Goal: Communication & Community: Share content

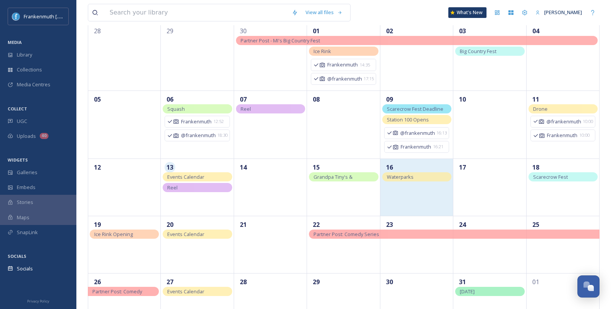
scroll to position [106, 0]
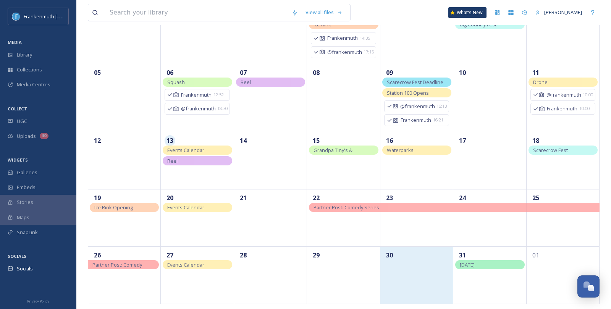
click at [420, 270] on div "30" at bounding box center [416, 274] width 73 height 57
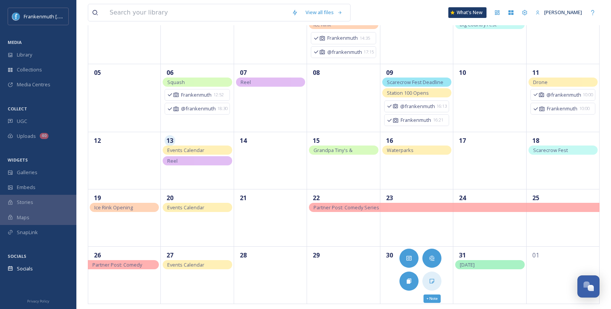
click at [432, 278] on icon at bounding box center [432, 281] width 6 height 6
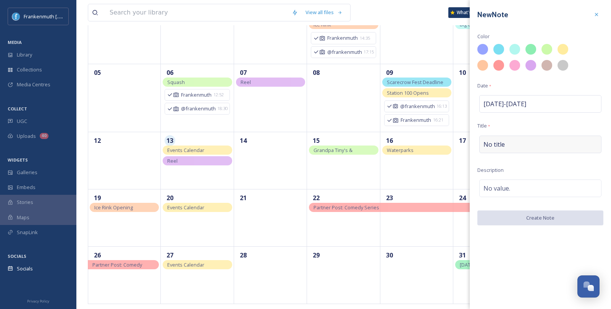
click at [492, 140] on span "No title" at bounding box center [493, 144] width 21 height 9
click at [492, 140] on input at bounding box center [540, 145] width 126 height 18
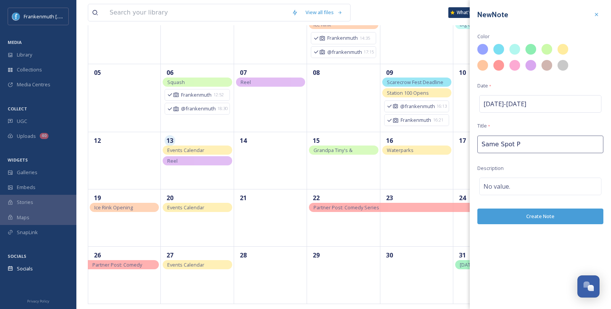
type input "Same Spot"
click at [516, 185] on div "No value." at bounding box center [540, 187] width 122 height 18
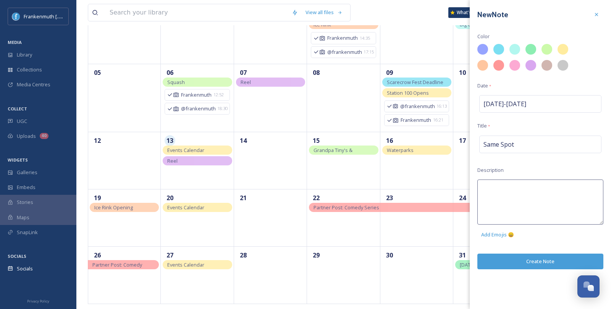
click at [511, 192] on textarea at bounding box center [540, 201] width 126 height 45
type textarea "Use photos from in the street"
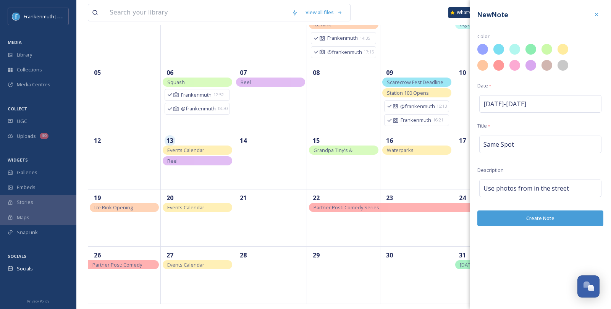
click at [538, 258] on div "New Note Color Date * [DATE] - [DATE] Title * Same Spot Description Use photos …" at bounding box center [540, 154] width 141 height 309
click at [540, 220] on button "Create Note" at bounding box center [540, 218] width 126 height 16
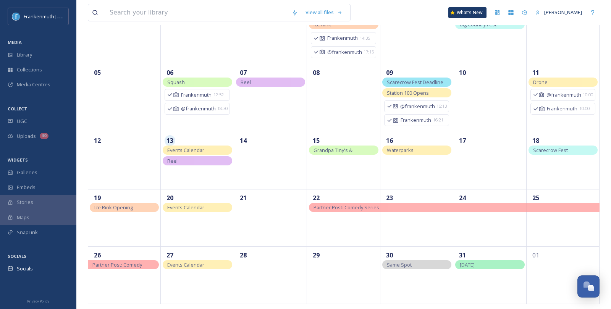
click at [419, 265] on div "Same Spot" at bounding box center [416, 264] width 69 height 9
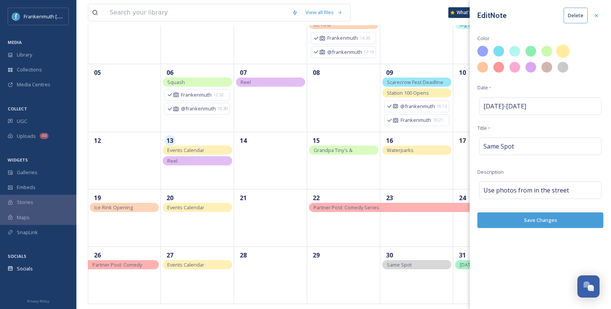
click at [567, 47] on div at bounding box center [562, 51] width 13 height 13
click at [537, 221] on button "Save Changes" at bounding box center [540, 220] width 126 height 16
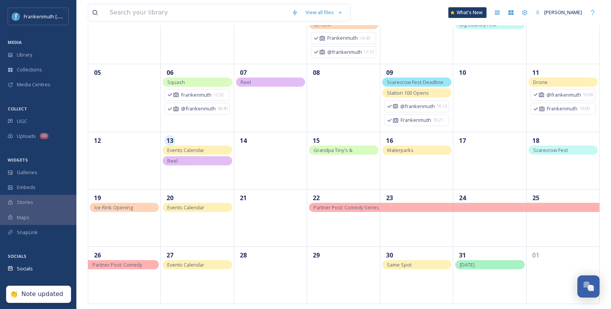
click at [434, 147] on div "Waterparks" at bounding box center [416, 149] width 69 height 9
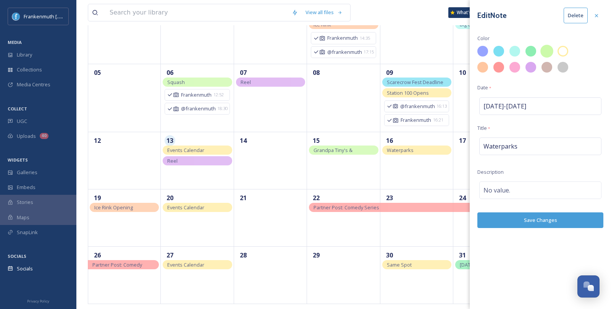
click at [544, 54] on div at bounding box center [546, 51] width 13 height 13
click at [538, 220] on button "Save Changes" at bounding box center [540, 220] width 126 height 16
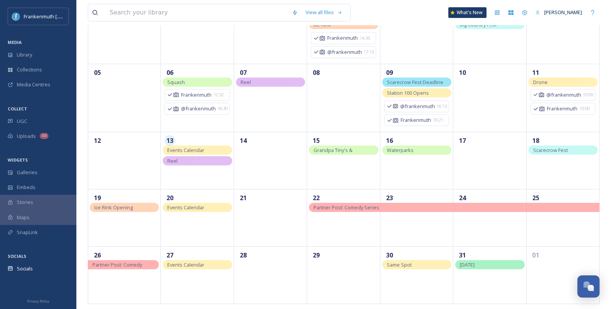
click at [202, 150] on span "Events Calendar" at bounding box center [185, 150] width 37 height 7
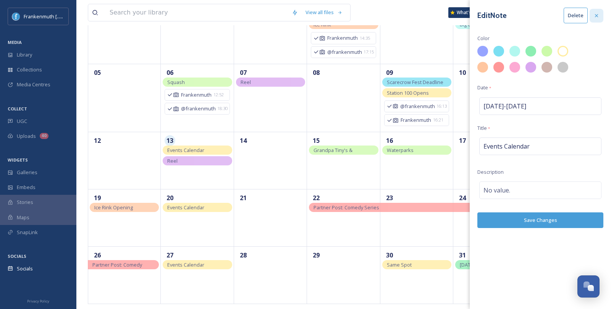
click at [599, 12] on div at bounding box center [597, 16] width 14 height 14
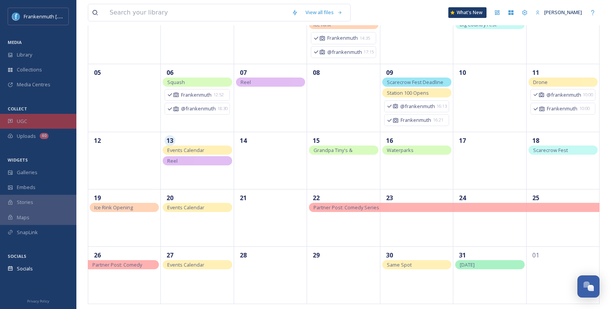
click at [39, 124] on div "UGC" at bounding box center [38, 121] width 76 height 15
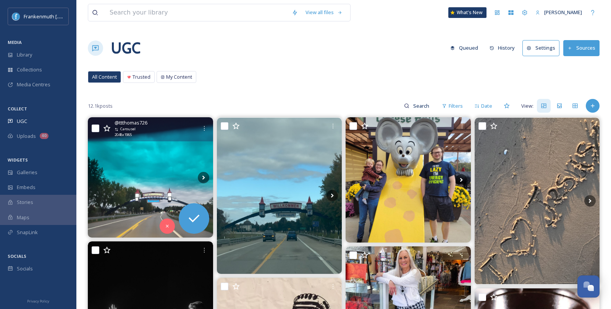
click at [157, 180] on img at bounding box center [150, 177] width 125 height 120
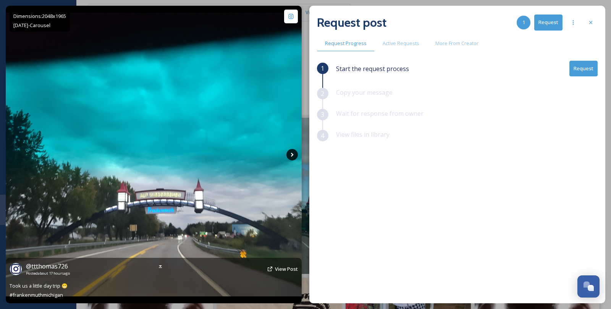
click at [291, 151] on icon at bounding box center [291, 154] width 11 height 11
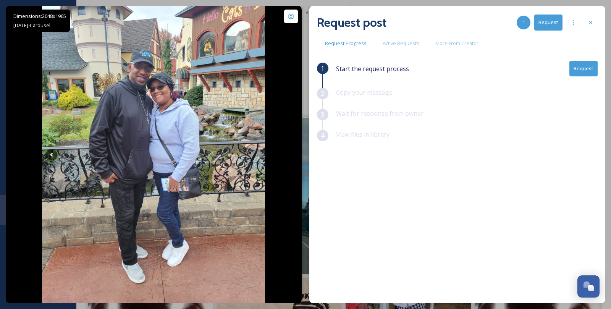
click at [586, 65] on button "Request" at bounding box center [583, 69] width 28 height 16
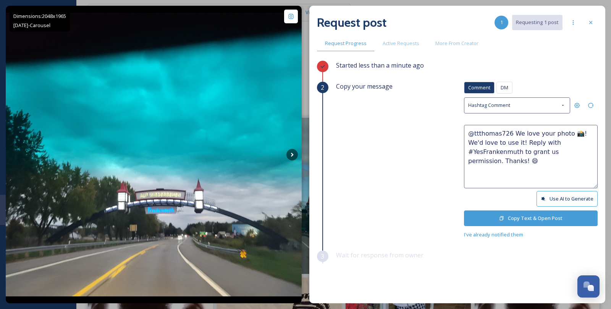
click at [563, 134] on textarea "@ttthomas726 We love your photo 📸! We'd love to use it! Reply with #YesFrankenm…" at bounding box center [531, 156] width 134 height 63
click at [503, 144] on textarea "@ttthomas726 We love your photos 📸! We'd love to use it! Reply with #YesFranken…" at bounding box center [531, 156] width 134 height 63
type textarea "@ttthomas726 We love your photos 📸! We'd love to use them! Reply with #YesFrank…"
click at [567, 62] on div "Started less than a minute ago" at bounding box center [467, 71] width 262 height 21
click at [556, 218] on button "Copy Text & Open Post" at bounding box center [531, 218] width 134 height 16
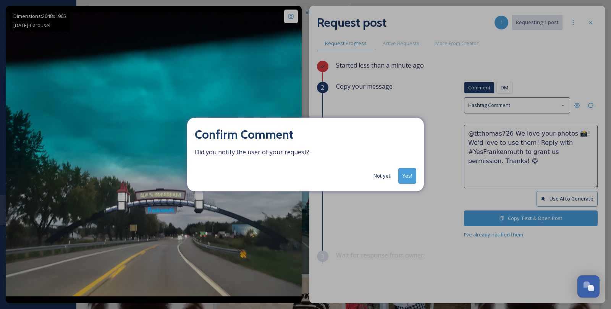
click at [407, 175] on button "Yes!" at bounding box center [407, 176] width 18 height 16
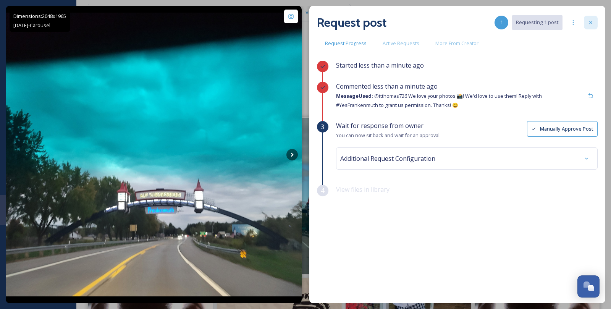
click at [593, 23] on icon at bounding box center [591, 22] width 6 height 6
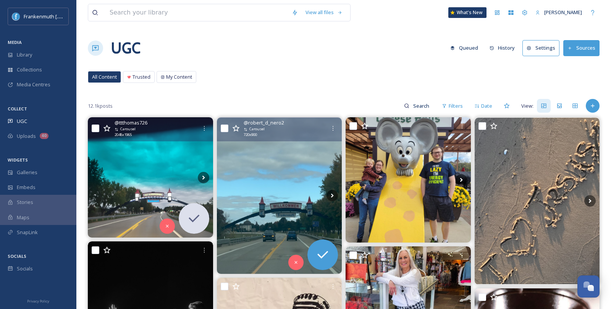
click at [240, 229] on img at bounding box center [279, 196] width 125 height 156
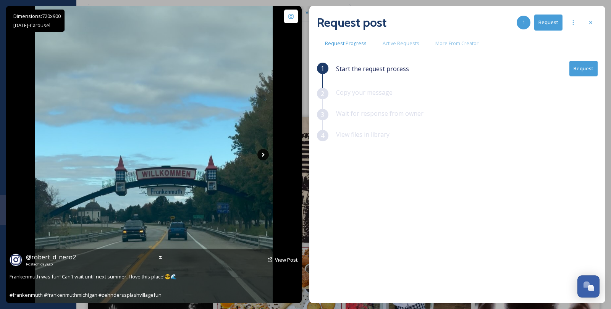
click at [262, 158] on icon at bounding box center [262, 154] width 11 height 11
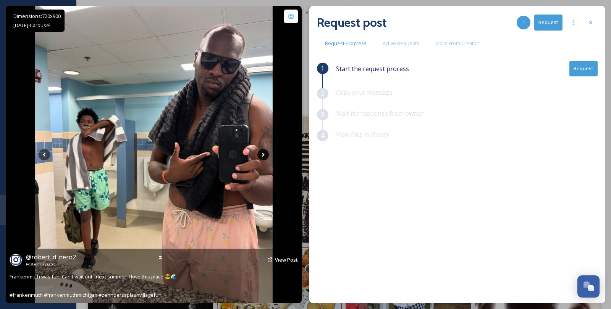
click at [262, 158] on icon at bounding box center [262, 154] width 11 height 11
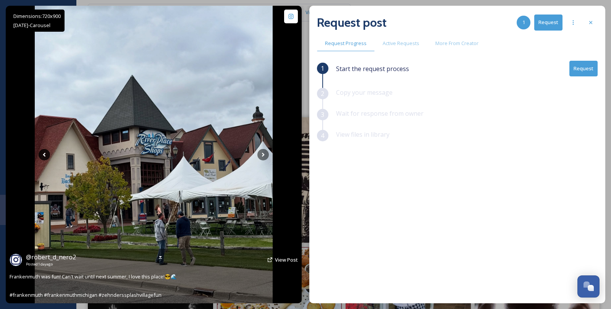
click at [48, 157] on icon at bounding box center [44, 154] width 11 height 11
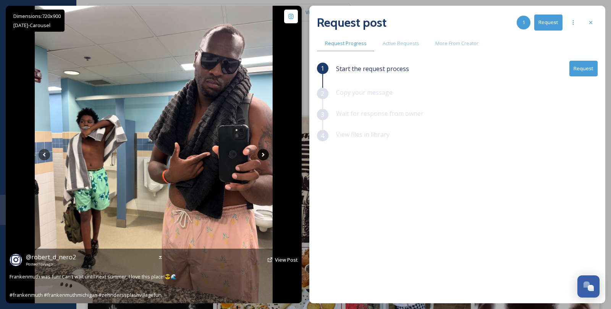
click at [263, 158] on icon at bounding box center [262, 154] width 11 height 11
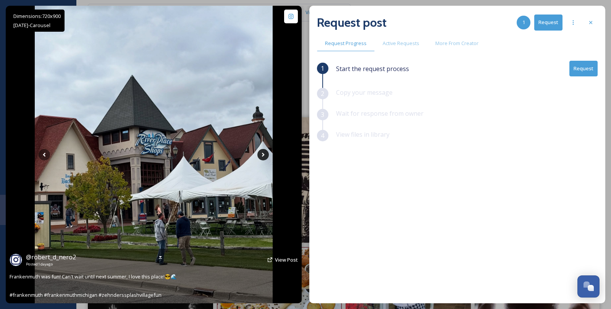
click at [263, 158] on icon at bounding box center [262, 154] width 11 height 11
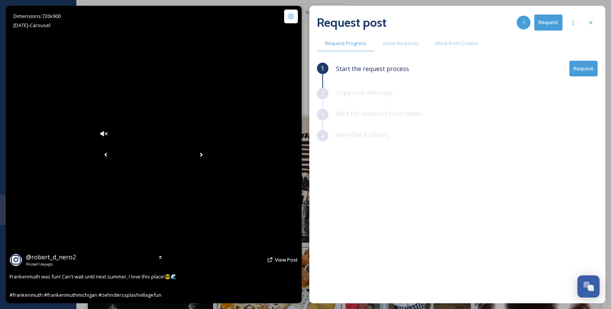
click at [203, 154] on icon at bounding box center [201, 154] width 3 height 4
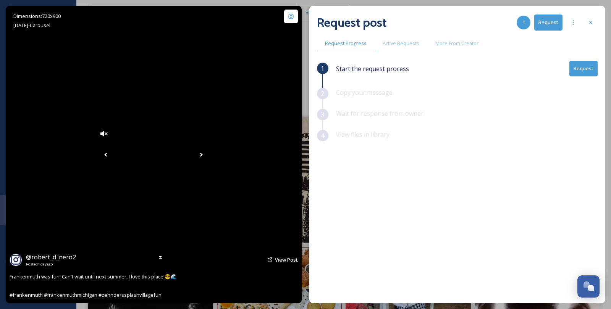
click at [203, 154] on icon at bounding box center [201, 154] width 3 height 4
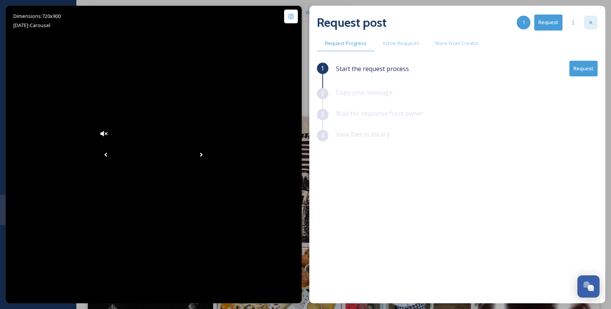
click at [593, 26] on div at bounding box center [591, 23] width 14 height 14
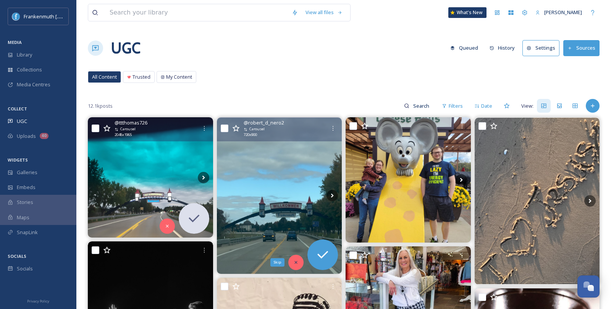
click at [298, 265] on div "Skip" at bounding box center [295, 262] width 15 height 15
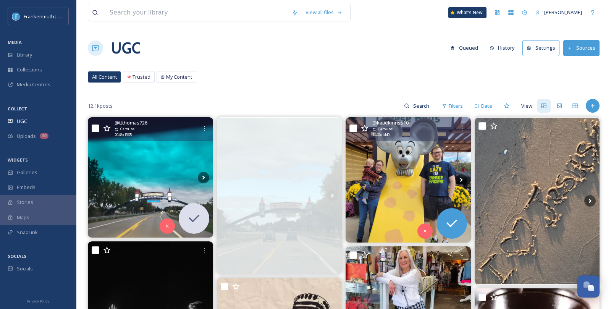
click at [414, 172] on img at bounding box center [408, 179] width 125 height 125
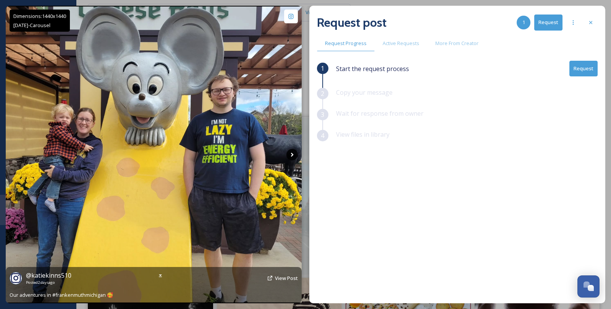
click at [292, 156] on icon at bounding box center [291, 154] width 11 height 11
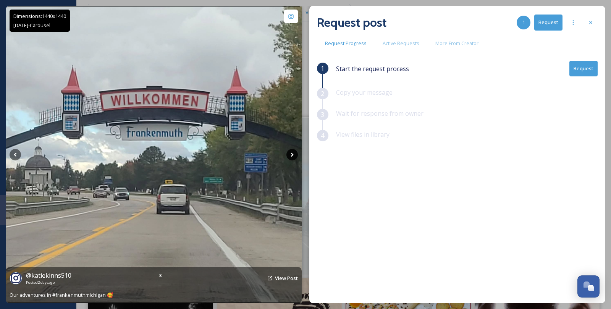
click at [294, 156] on icon at bounding box center [291, 154] width 11 height 11
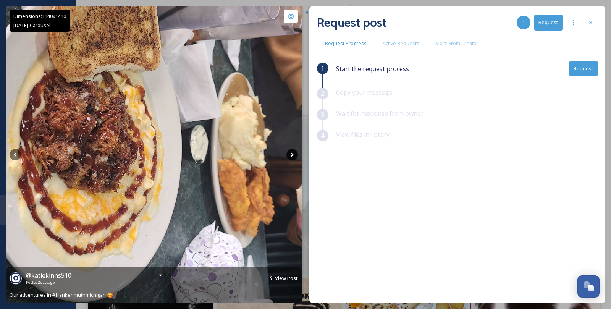
click at [294, 156] on icon at bounding box center [291, 154] width 11 height 11
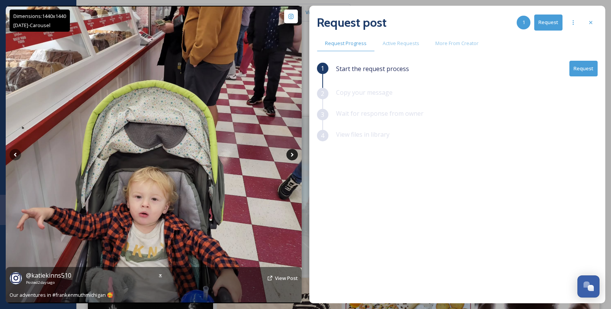
click at [294, 156] on icon at bounding box center [291, 154] width 11 height 11
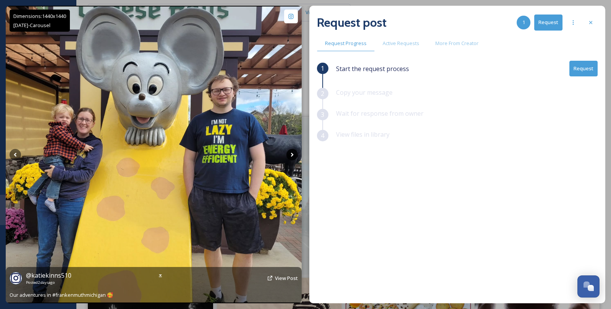
click at [294, 156] on icon at bounding box center [291, 154] width 11 height 11
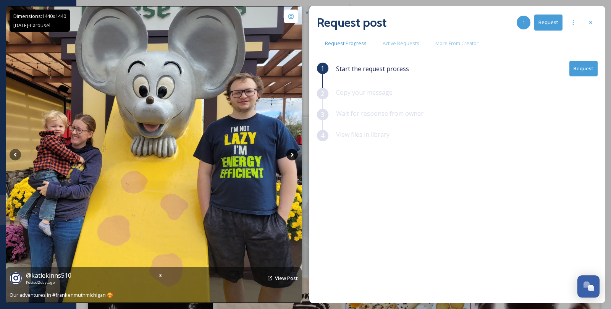
click at [294, 156] on icon at bounding box center [291, 154] width 11 height 11
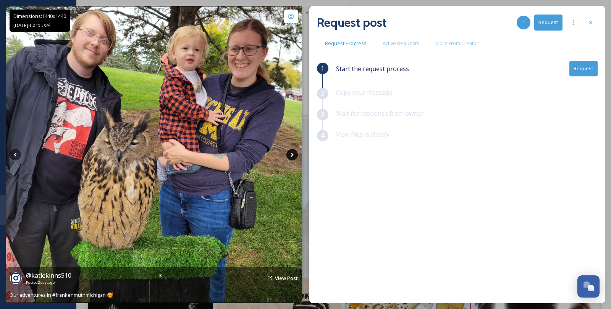
click at [294, 156] on icon at bounding box center [291, 154] width 11 height 11
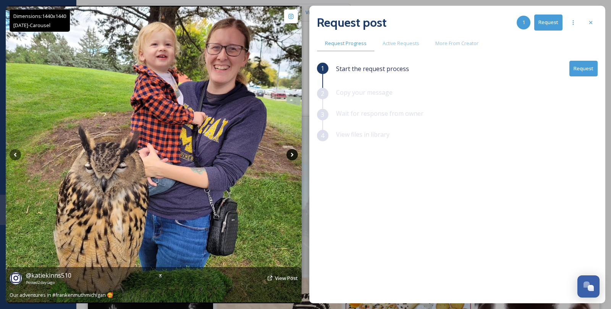
click at [294, 156] on icon at bounding box center [291, 154] width 11 height 11
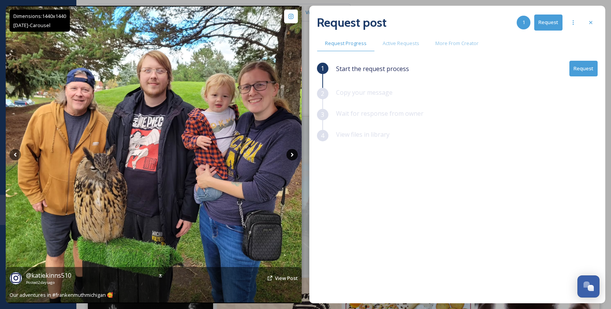
click at [294, 156] on icon at bounding box center [291, 154] width 11 height 11
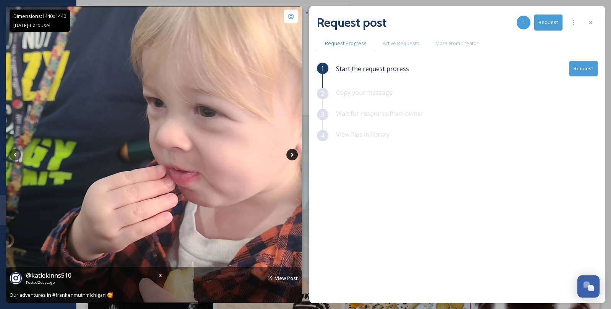
click at [294, 156] on icon at bounding box center [291, 154] width 11 height 11
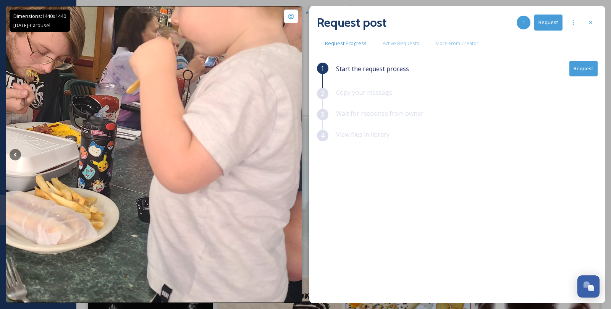
click at [591, 26] on div at bounding box center [591, 23] width 14 height 14
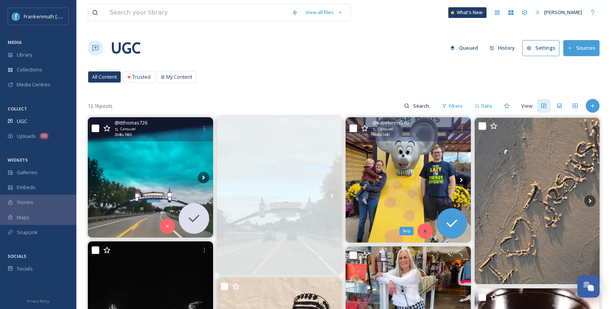
click at [428, 231] on div "Skip" at bounding box center [424, 230] width 15 height 15
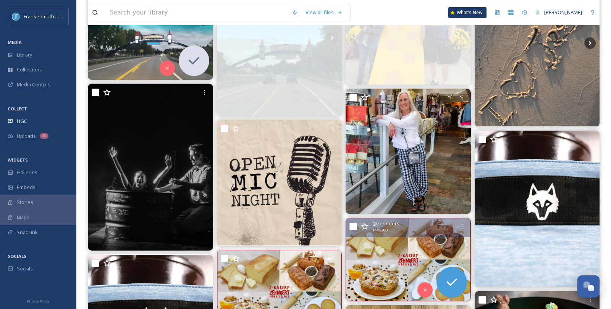
scroll to position [158, 0]
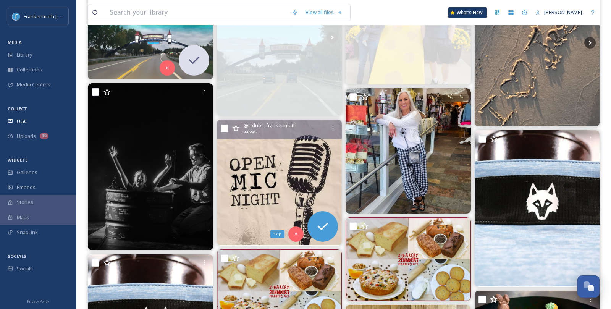
click at [299, 233] on div "Skip" at bounding box center [295, 233] width 15 height 15
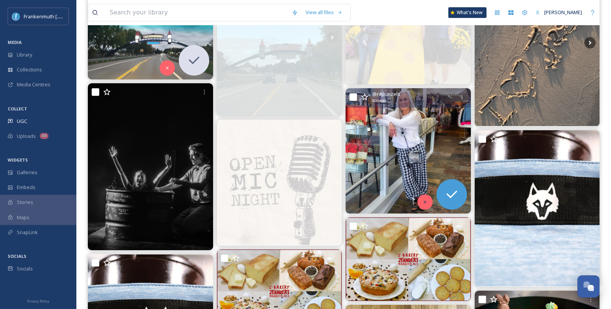
click at [426, 204] on div at bounding box center [424, 201] width 15 height 15
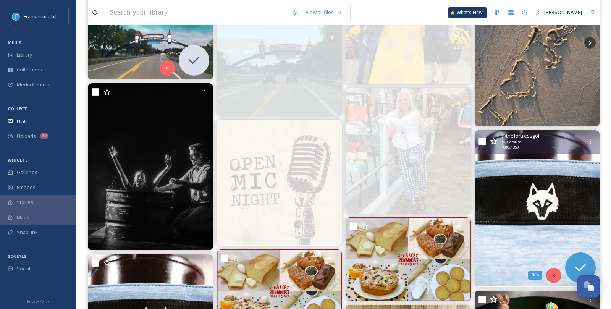
click at [551, 273] on icon at bounding box center [553, 275] width 5 height 5
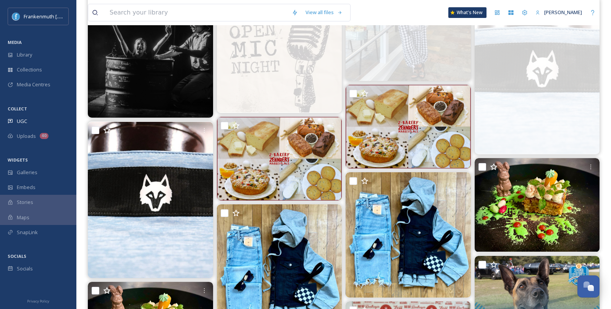
scroll to position [292, 0]
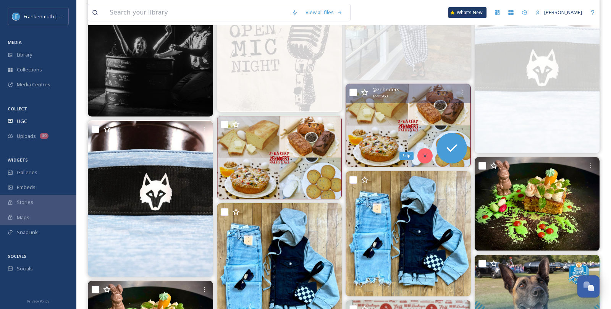
click at [425, 157] on icon at bounding box center [424, 155] width 5 height 5
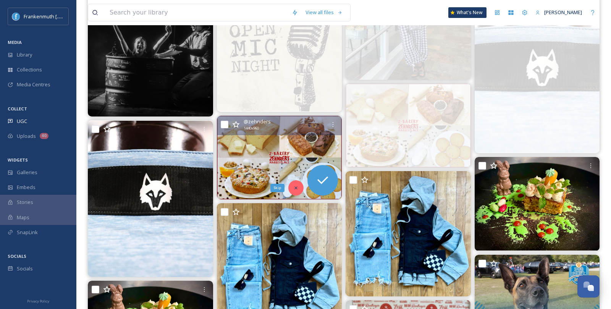
click at [300, 190] on div "Skip" at bounding box center [295, 187] width 15 height 15
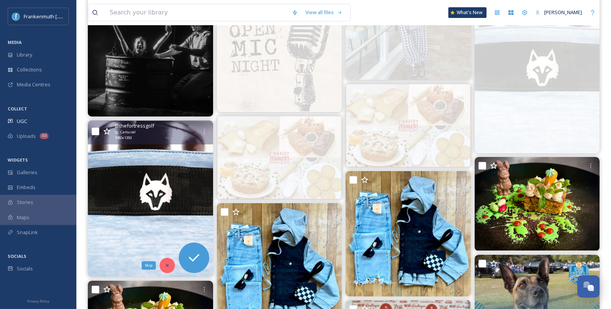
click at [170, 265] on div "Skip" at bounding box center [167, 265] width 15 height 15
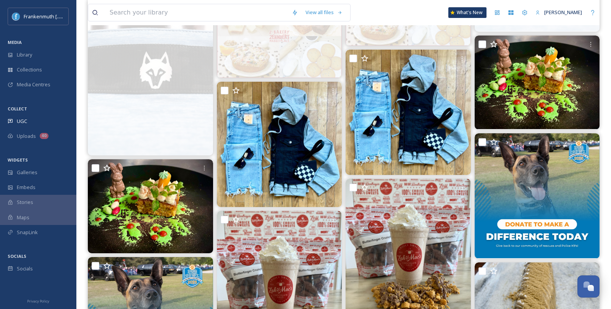
scroll to position [414, 0]
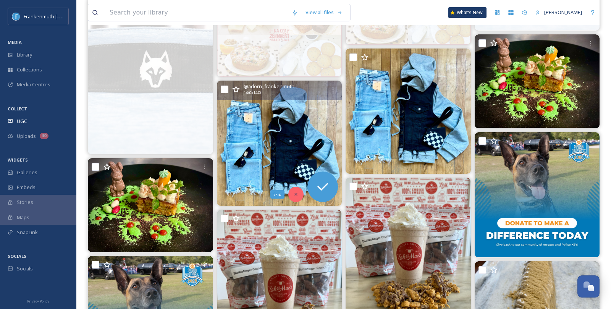
click at [293, 194] on icon at bounding box center [295, 194] width 5 height 5
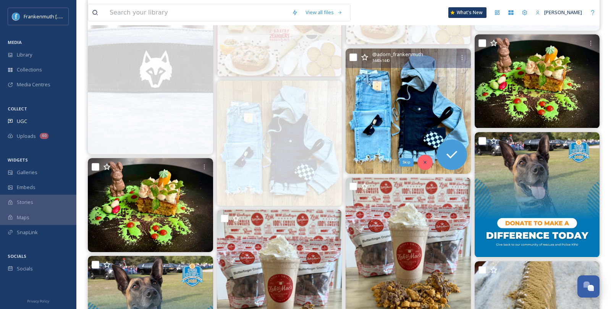
click at [423, 161] on icon at bounding box center [424, 162] width 5 height 5
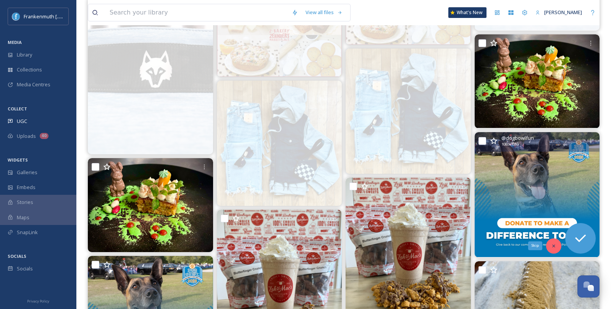
click at [556, 247] on icon at bounding box center [553, 245] width 5 height 5
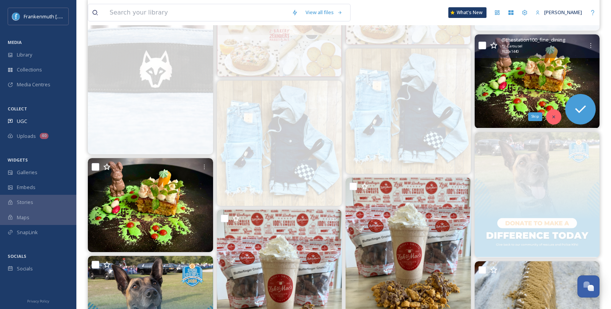
click at [553, 115] on icon at bounding box center [553, 116] width 3 height 3
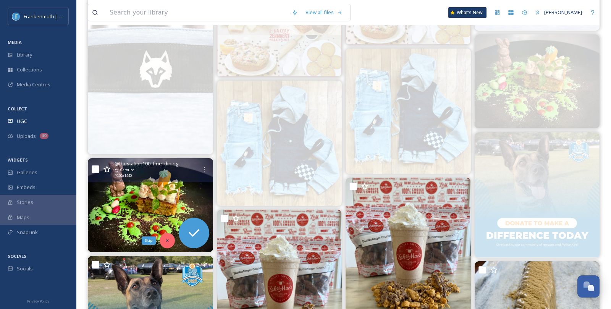
click at [165, 239] on icon at bounding box center [167, 240] width 5 height 5
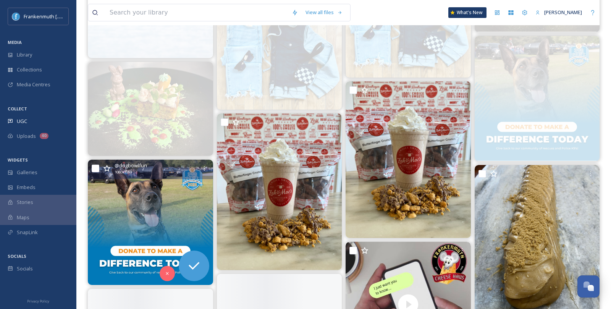
scroll to position [536, 0]
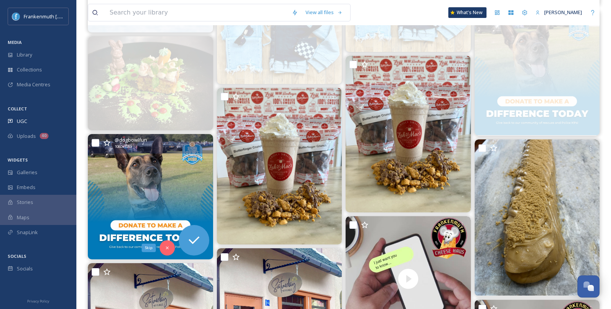
click at [165, 240] on div "Skip" at bounding box center [167, 247] width 15 height 15
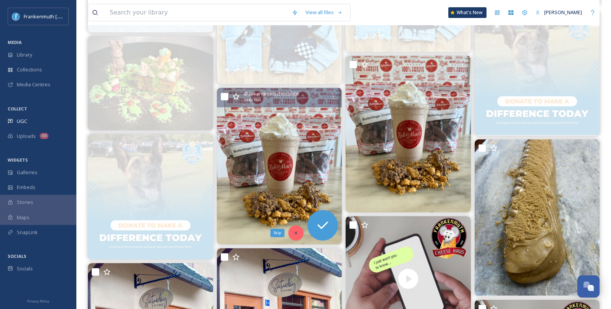
click at [296, 230] on icon at bounding box center [295, 232] width 5 height 5
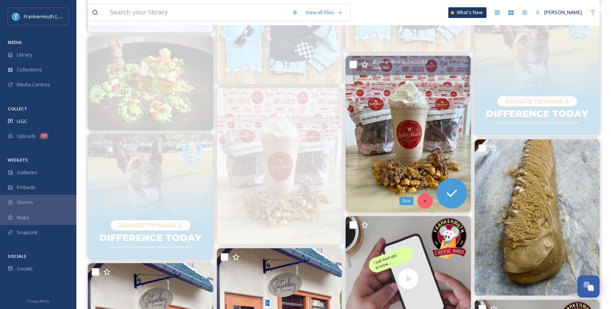
click at [427, 198] on icon at bounding box center [424, 200] width 5 height 5
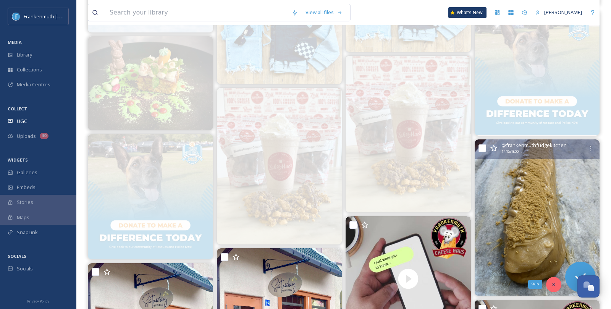
click at [559, 286] on div "Skip" at bounding box center [553, 284] width 15 height 15
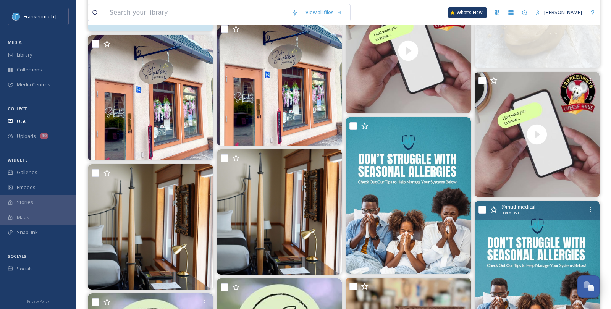
scroll to position [766, 0]
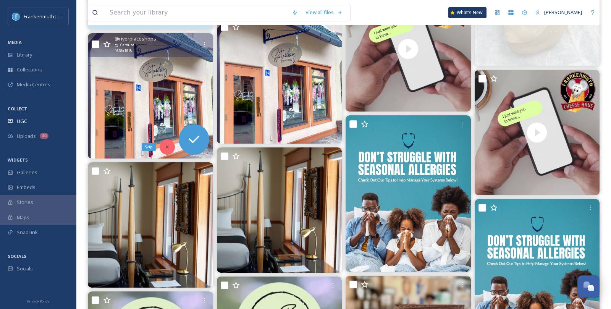
click at [170, 144] on div "Skip" at bounding box center [167, 146] width 15 height 15
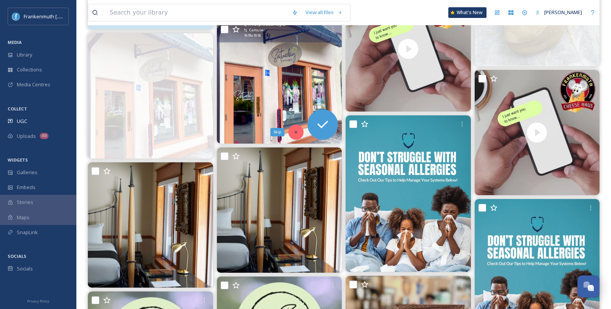
click at [297, 133] on icon at bounding box center [295, 131] width 5 height 5
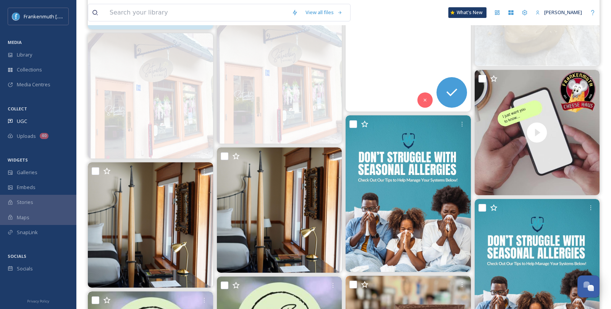
click at [430, 106] on video "Can’t get enough of the Frankenmuth Cheese Haus?\a We’re on Instagram and TikTo…" at bounding box center [408, 48] width 125 height 125
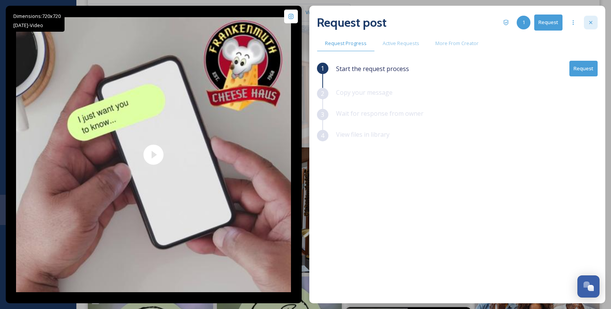
click at [590, 25] on icon at bounding box center [591, 22] width 6 height 6
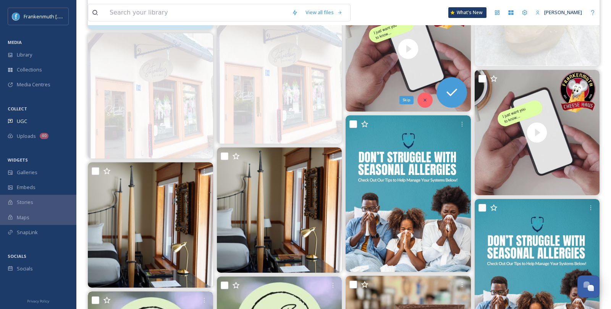
click at [425, 99] on icon at bounding box center [424, 100] width 3 height 3
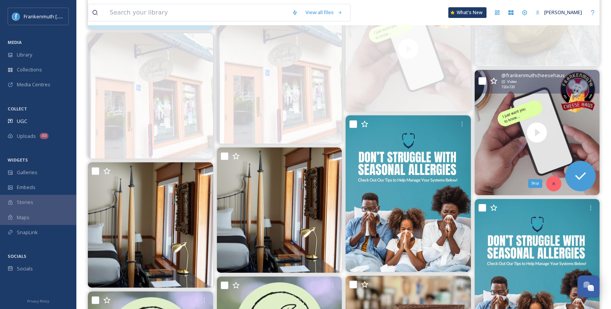
click at [557, 182] on div "Skip" at bounding box center [553, 183] width 15 height 15
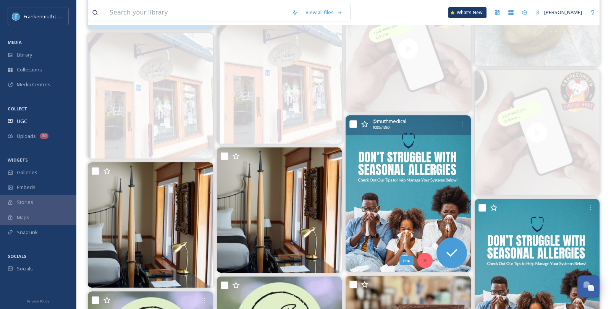
click at [421, 263] on div "Skip" at bounding box center [424, 260] width 15 height 15
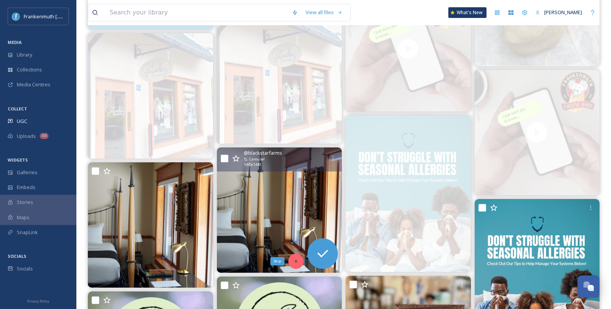
click at [296, 254] on div "Skip" at bounding box center [295, 261] width 15 height 15
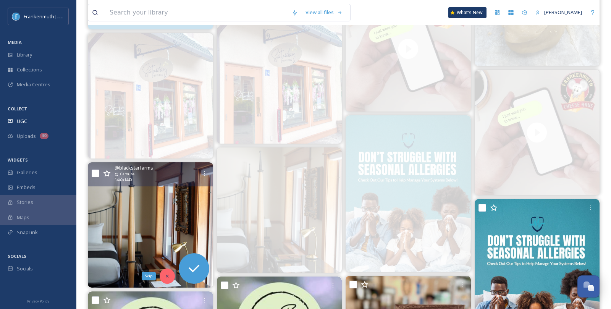
click at [170, 275] on div "Skip" at bounding box center [167, 275] width 15 height 15
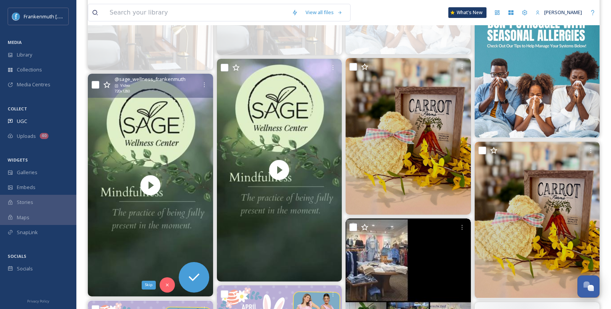
scroll to position [997, 0]
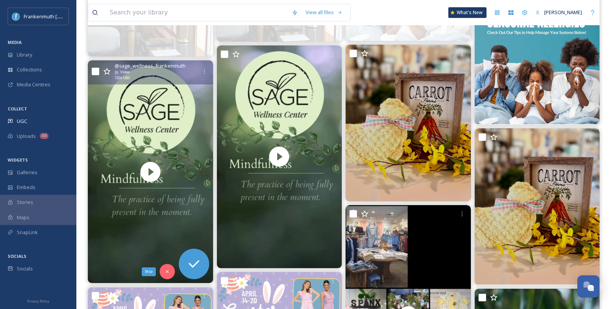
click at [166, 277] on div "Skip" at bounding box center [167, 271] width 15 height 15
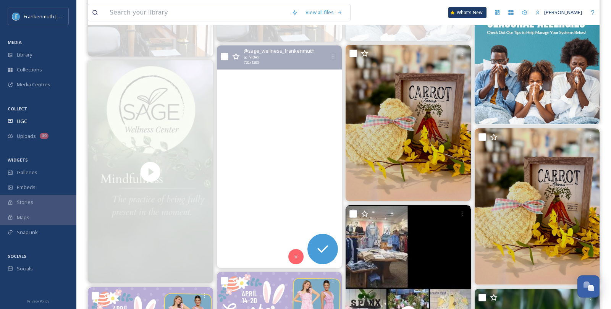
click at [301, 263] on video "Mindfullness - \aThe practice of being full present in the moment.\a\aMindfulne…" at bounding box center [278, 156] width 125 height 223
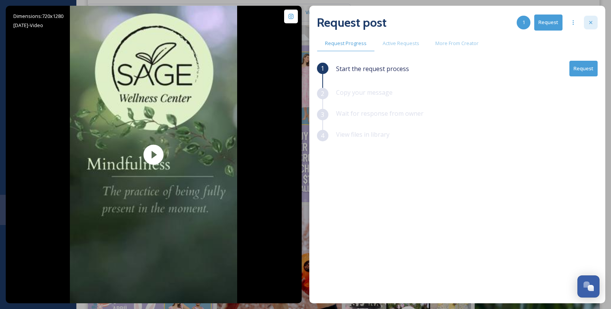
click at [593, 25] on icon at bounding box center [591, 22] width 6 height 6
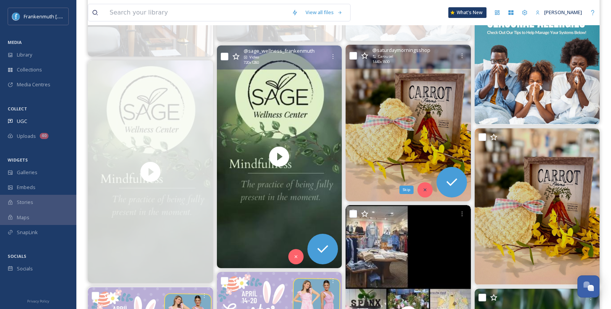
click at [428, 192] on div "Skip" at bounding box center [424, 189] width 15 height 15
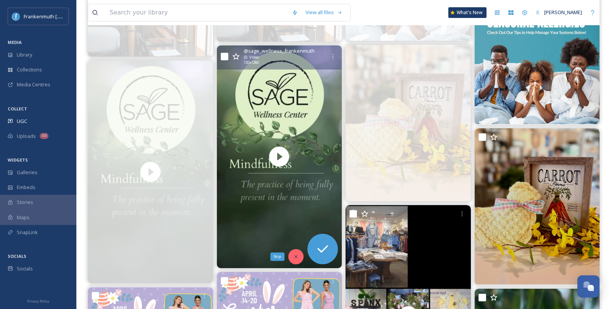
click at [293, 260] on div "Skip" at bounding box center [295, 256] width 15 height 15
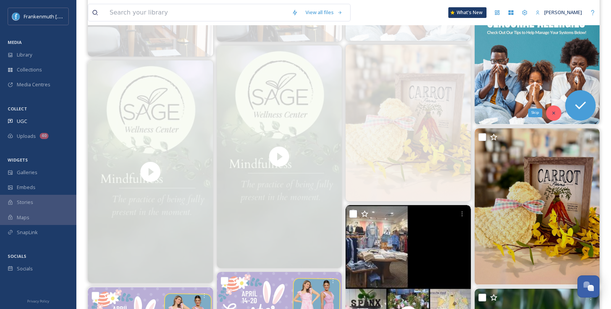
click at [551, 115] on div "Skip" at bounding box center [553, 112] width 15 height 15
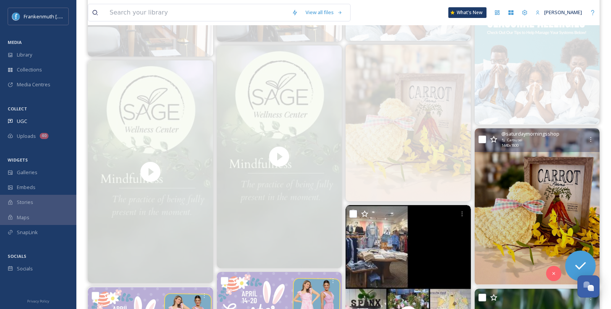
scroll to position [1098, 0]
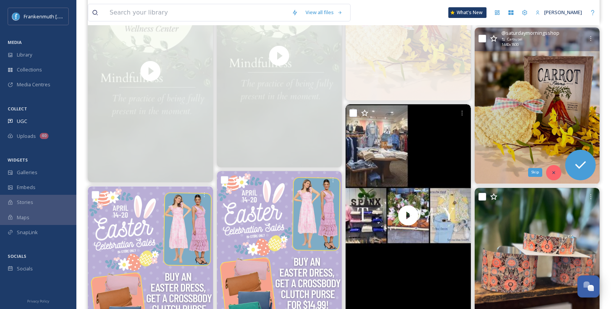
click at [553, 168] on div "Skip" at bounding box center [553, 172] width 15 height 15
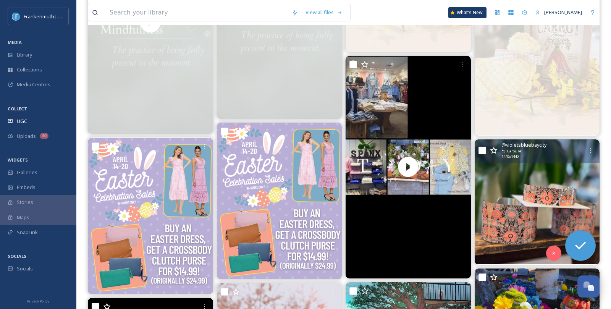
scroll to position [1176, 0]
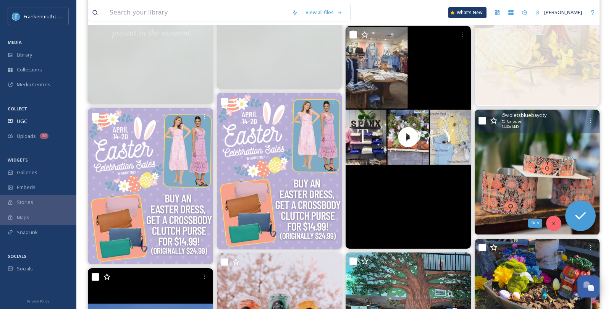
click at [553, 221] on icon at bounding box center [553, 223] width 5 height 5
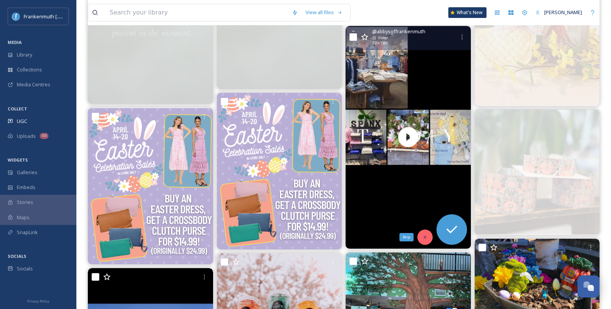
click at [426, 234] on icon at bounding box center [424, 236] width 5 height 5
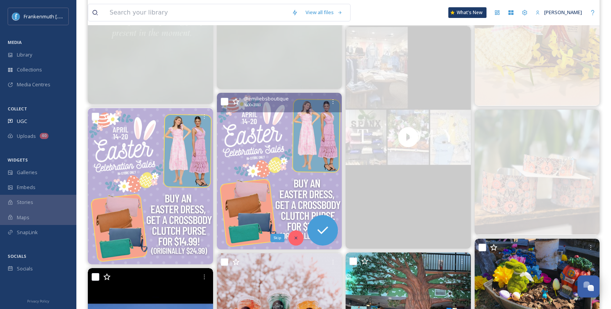
click at [289, 239] on div "Skip" at bounding box center [295, 237] width 15 height 15
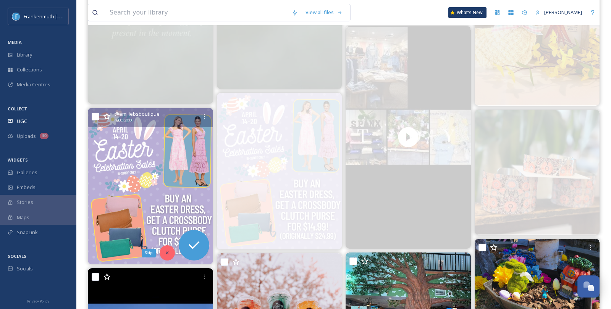
click at [163, 251] on div "Skip" at bounding box center [167, 252] width 15 height 15
